Goal: Task Accomplishment & Management: Use online tool/utility

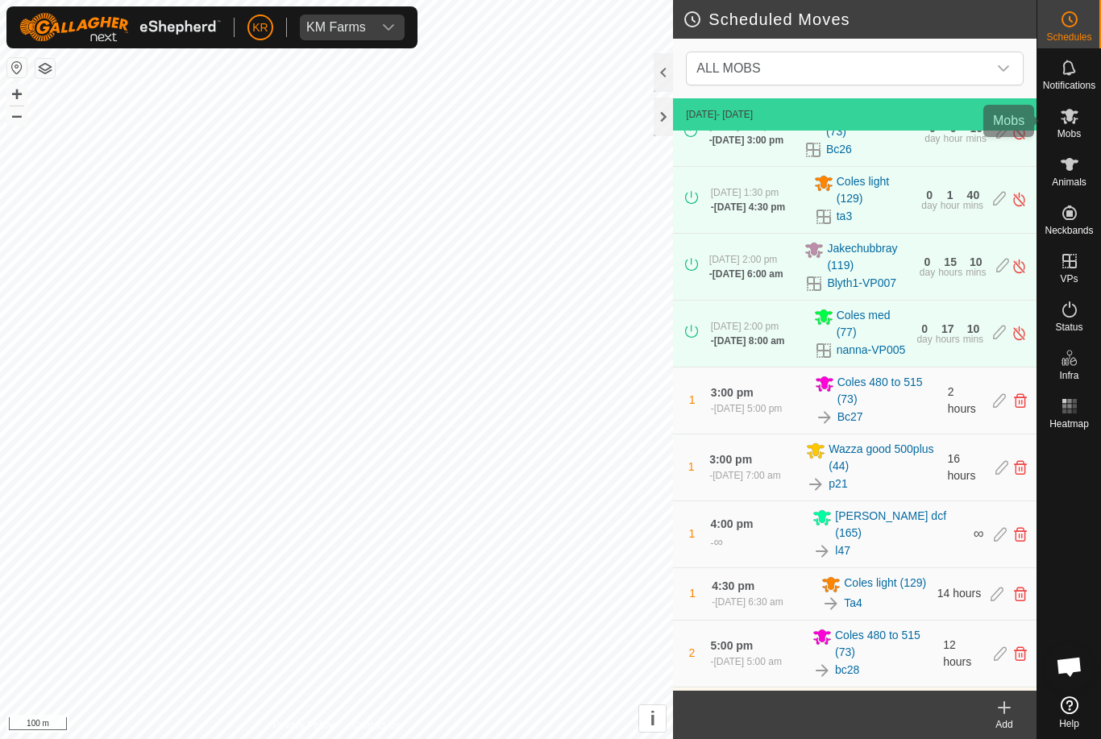
scroll to position [90, 0]
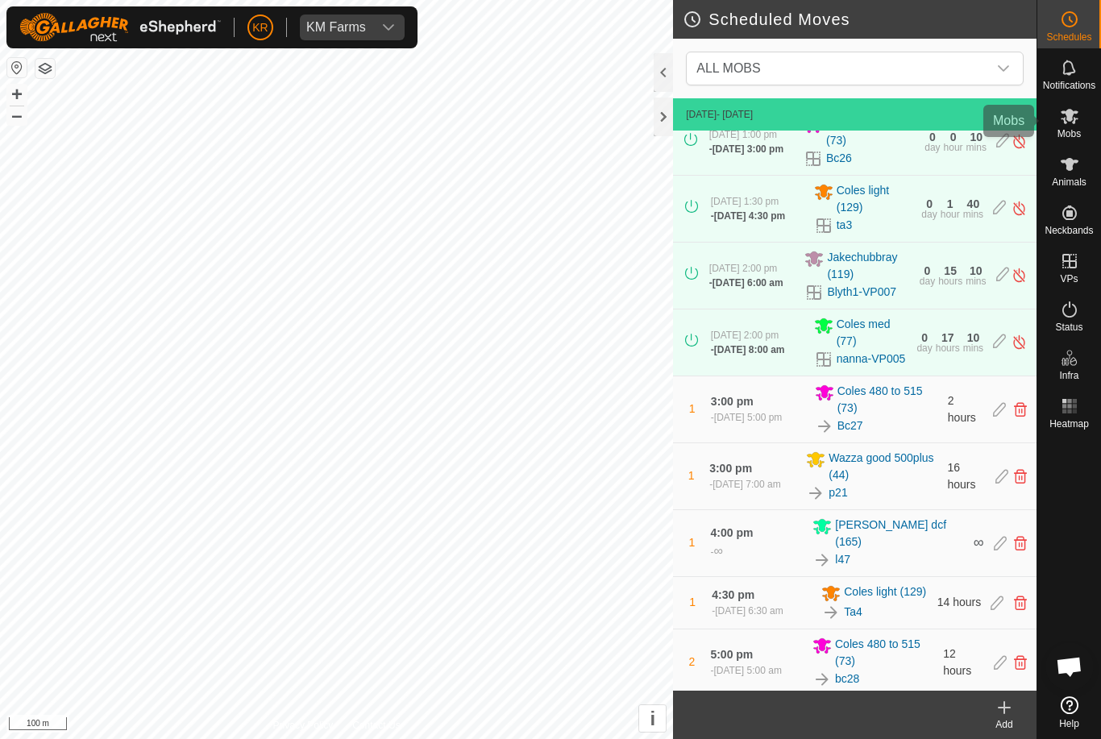
click at [1080, 119] on es-mob-svg-icon at bounding box center [1070, 116] width 29 height 26
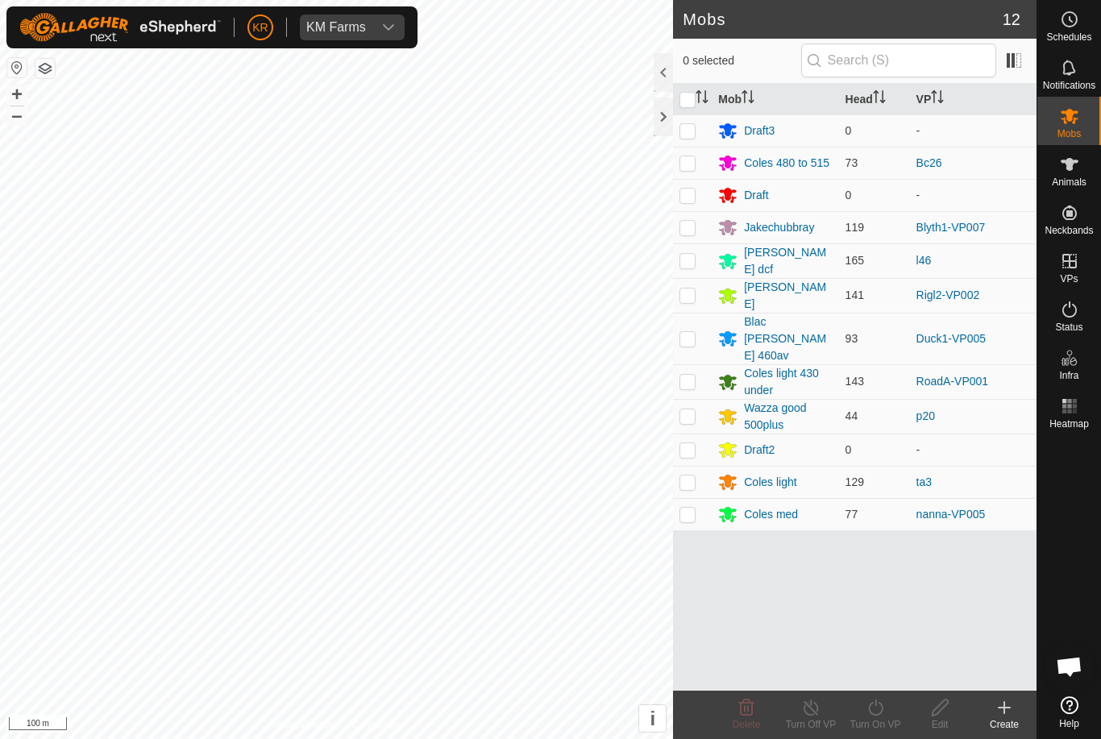
click at [693, 375] on p-checkbox at bounding box center [688, 381] width 16 height 13
checkbox input "true"
click at [882, 706] on icon at bounding box center [875, 708] width 15 height 16
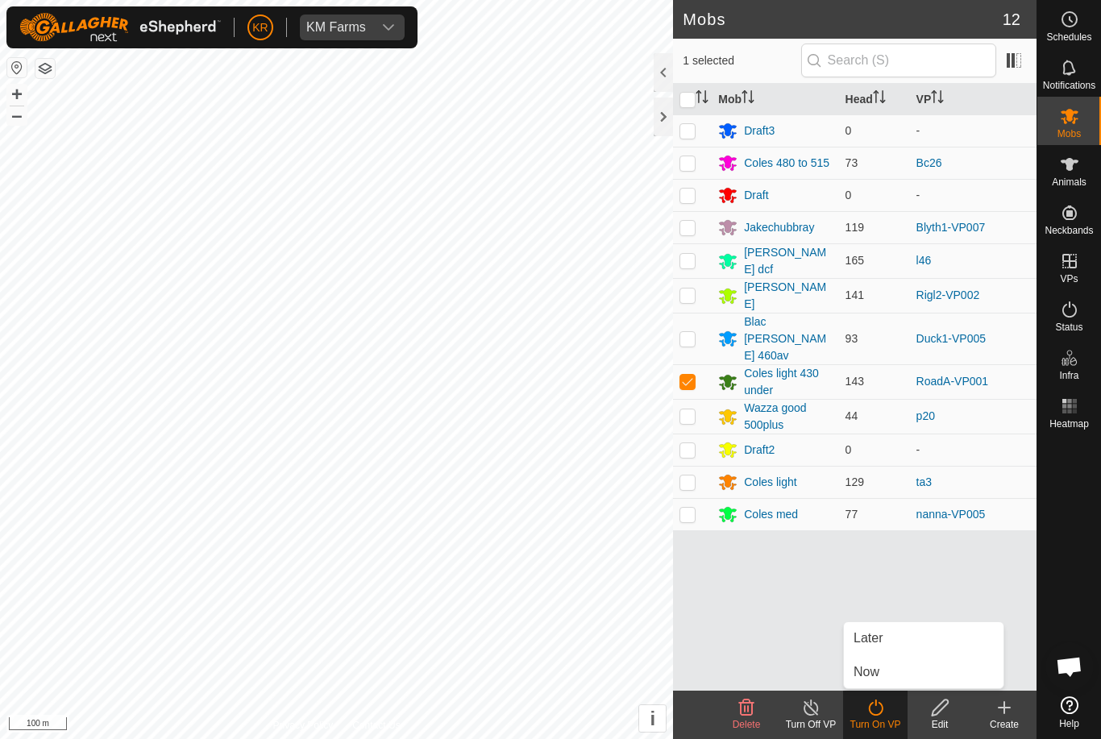
click at [891, 673] on link "Now" at bounding box center [924, 672] width 160 height 32
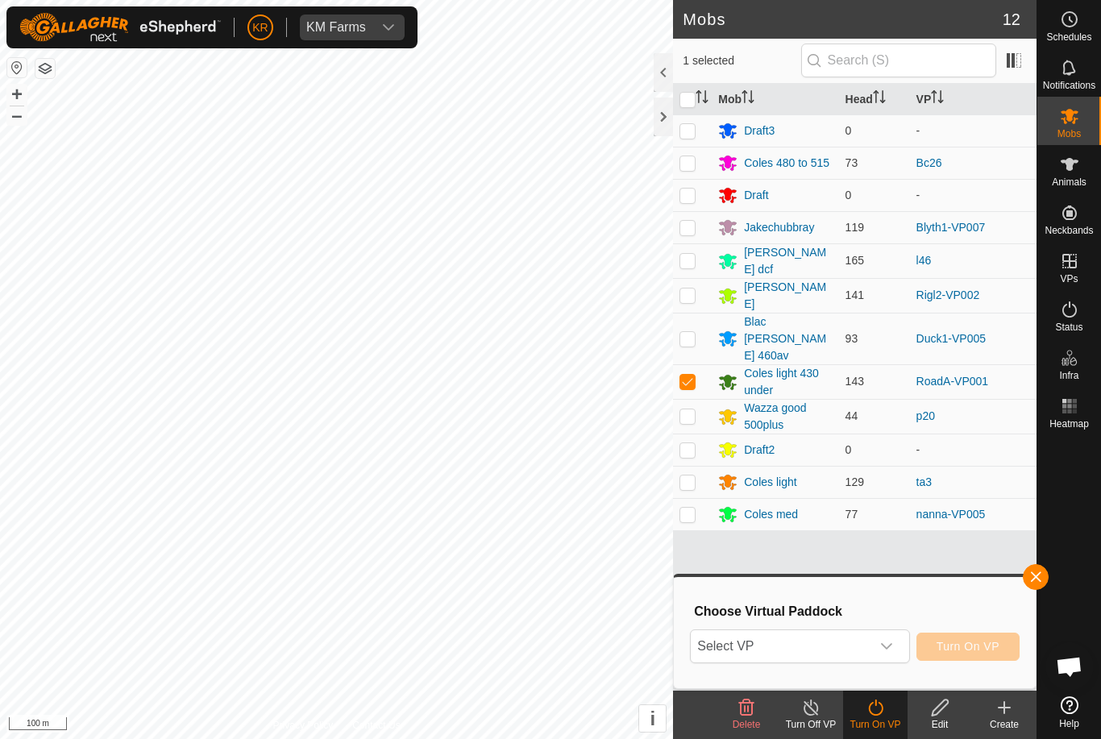
click at [849, 640] on span "Select VP" at bounding box center [780, 647] width 179 height 32
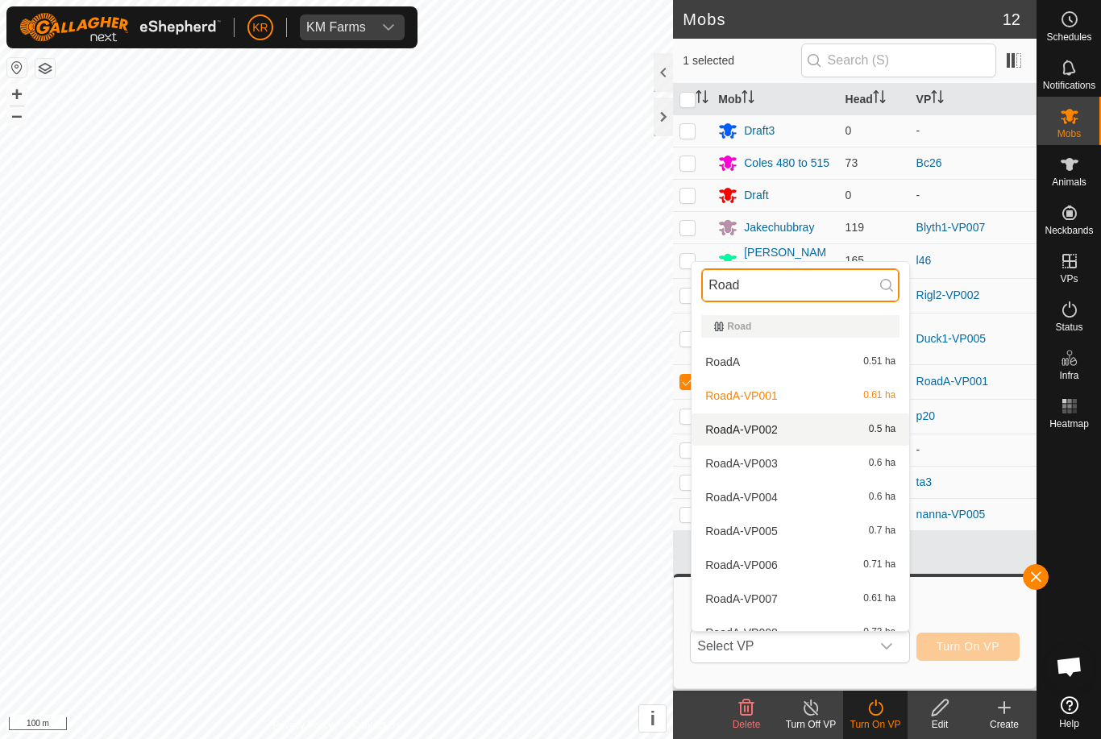
type input "Road"
click at [818, 431] on div "RoadA-VP002 0.5 ha" at bounding box center [801, 429] width 198 height 19
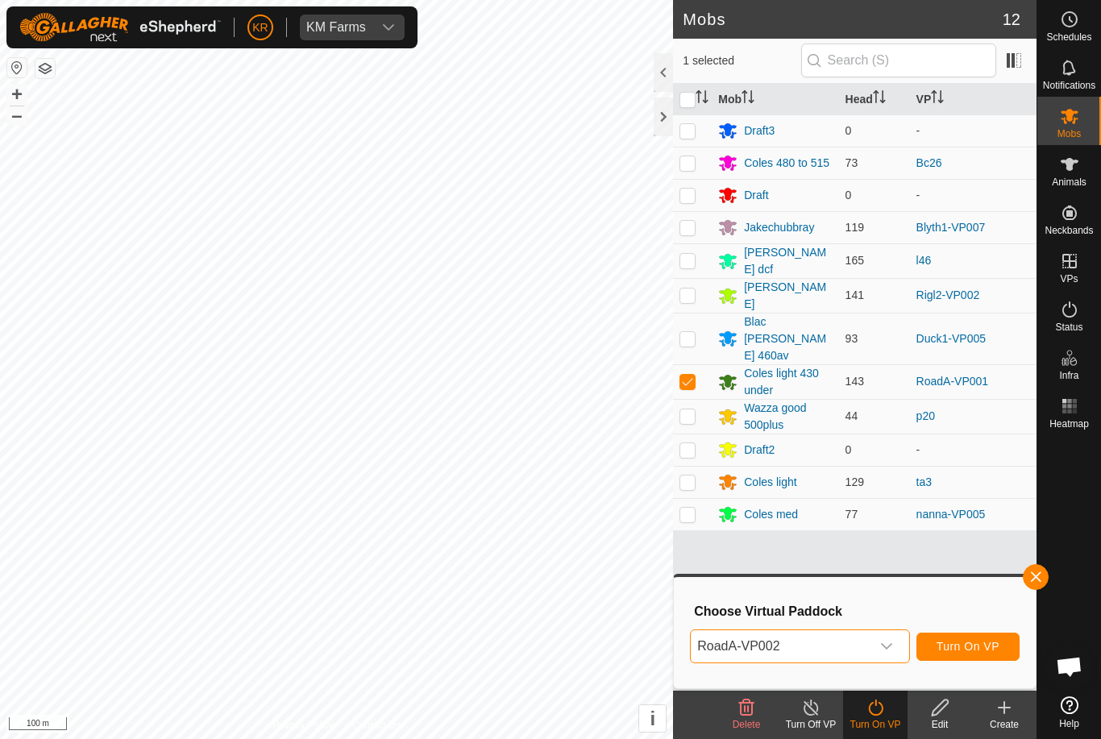
click at [977, 643] on span "Turn On VP" at bounding box center [968, 646] width 63 height 13
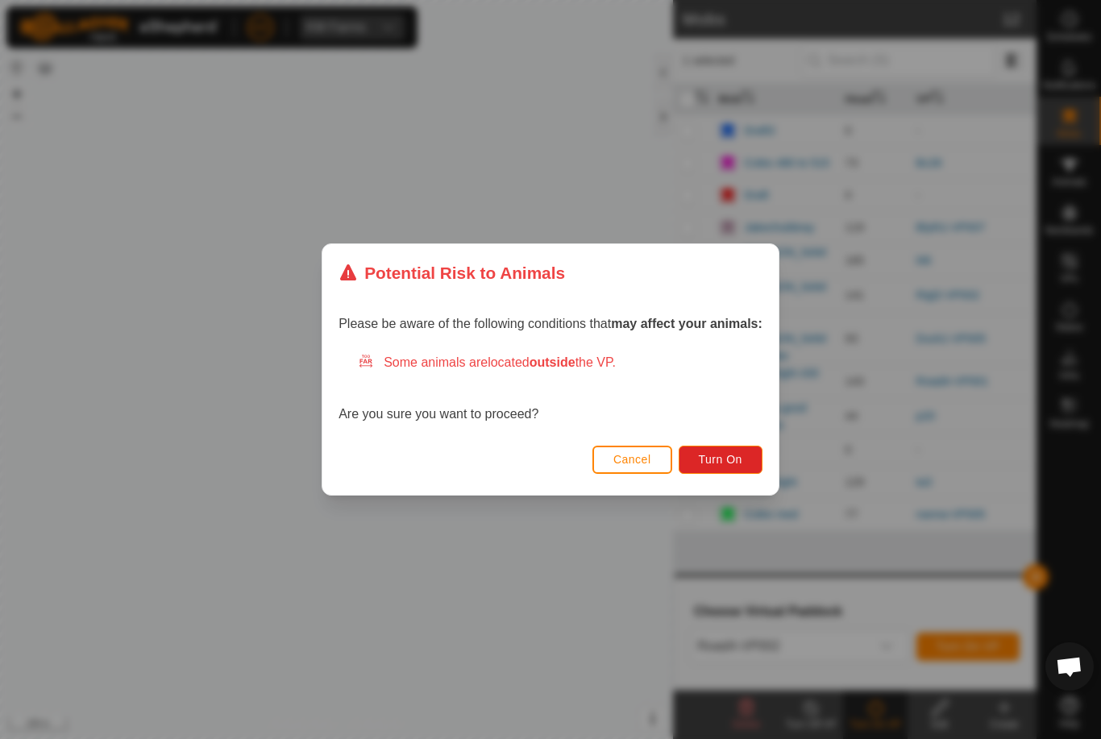
click at [747, 463] on button "Turn On" at bounding box center [721, 460] width 84 height 28
